Goal: Information Seeking & Learning: Check status

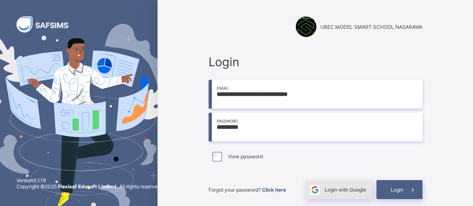
click at [359, 188] on span "Login with Google" at bounding box center [346, 190] width 42 height 6
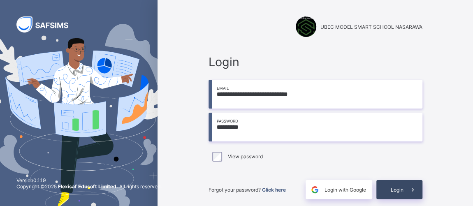
click at [417, 190] on icon at bounding box center [413, 190] width 9 height 8
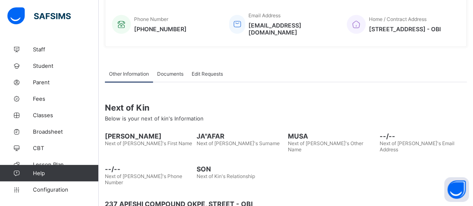
scroll to position [222, 0]
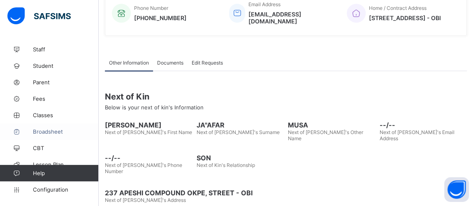
click at [47, 133] on span "Broadsheet" at bounding box center [66, 131] width 66 height 7
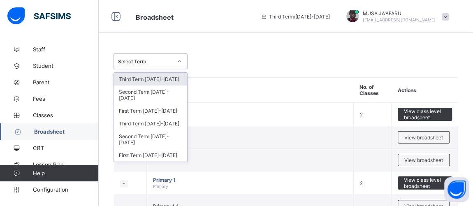
click at [179, 61] on icon at bounding box center [179, 61] width 5 height 8
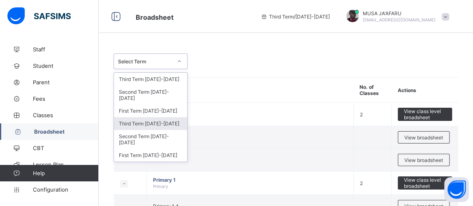
click at [133, 117] on div "Third Term [DATE]-[DATE]" at bounding box center [150, 123] width 73 height 13
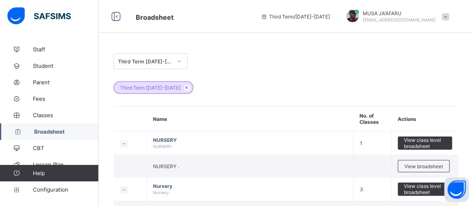
click at [182, 58] on div at bounding box center [179, 61] width 14 height 13
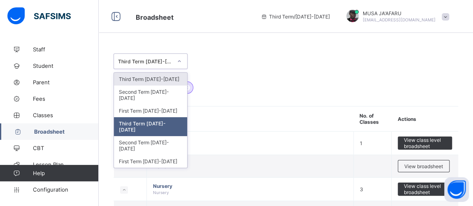
click at [162, 76] on div "Third Term [DATE]-[DATE]" at bounding box center [150, 79] width 73 height 13
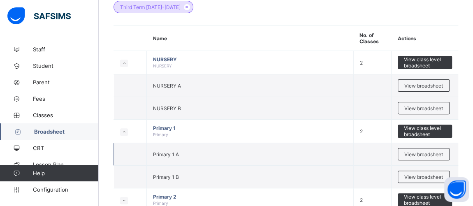
scroll to position [62, 0]
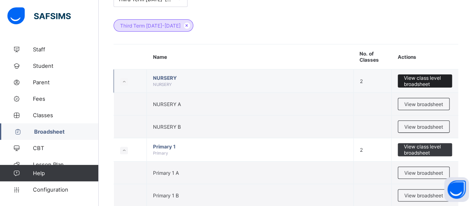
click at [422, 81] on span "View class level broadsheet" at bounding box center [425, 81] width 42 height 12
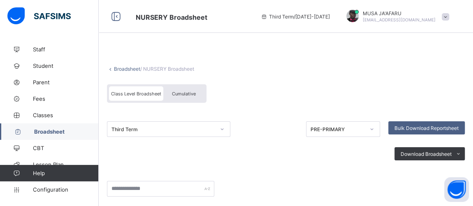
scroll to position [62, 0]
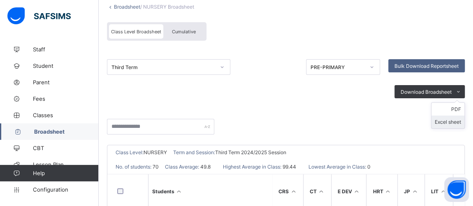
click at [456, 122] on li "Excel sheet" at bounding box center [448, 122] width 33 height 13
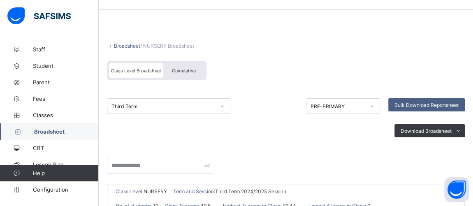
scroll to position [0, 0]
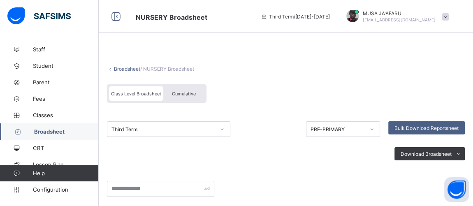
click at [44, 134] on span "Broadsheet" at bounding box center [66, 131] width 65 height 7
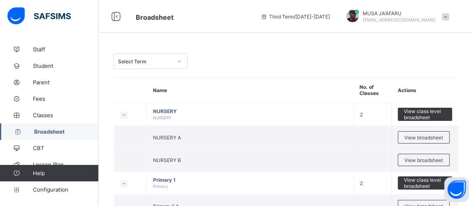
click at [172, 66] on div at bounding box center [179, 61] width 14 height 13
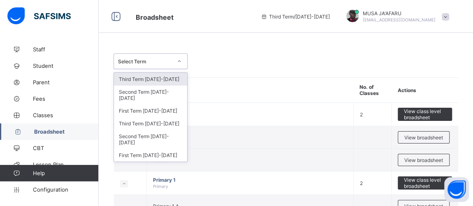
click at [165, 79] on div "Third Term [DATE]-[DATE]" at bounding box center [150, 79] width 73 height 13
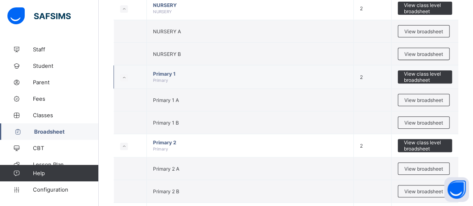
scroll to position [125, 0]
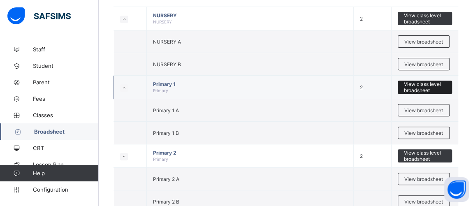
click at [425, 86] on span "View class level broadsheet" at bounding box center [425, 87] width 42 height 12
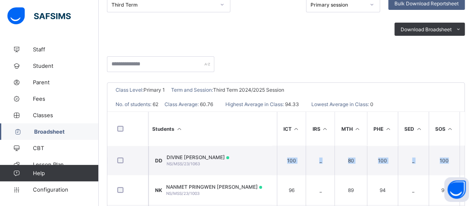
scroll to position [0, 352]
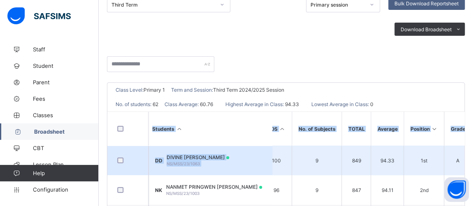
drag, startPoint x: 244, startPoint y: 161, endPoint x: 397, endPoint y: 159, distance: 153.9
click at [452, 153] on tr "DD DIVINE [PERSON_NAME] NS/MSS/23/1063 98 98 _ 94 79 100 100 _ 80 100 _ 100 9 8…" at bounding box center [114, 161] width 716 height 30
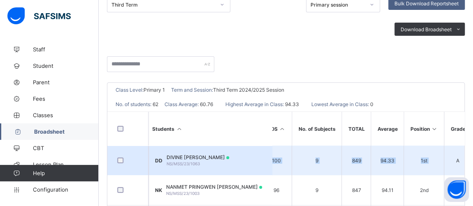
click at [366, 164] on td "849" at bounding box center [356, 161] width 29 height 30
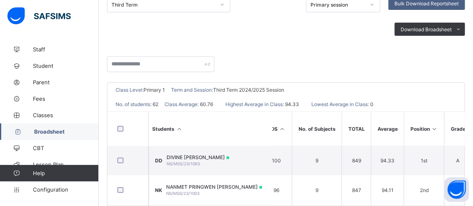
click at [39, 132] on span "Broadsheet" at bounding box center [66, 131] width 65 height 7
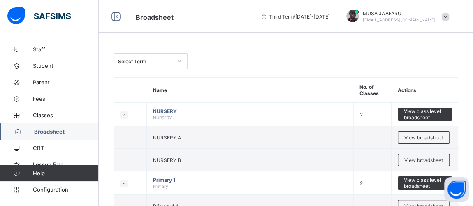
click at [170, 65] on div "Select Term" at bounding box center [143, 62] width 58 height 12
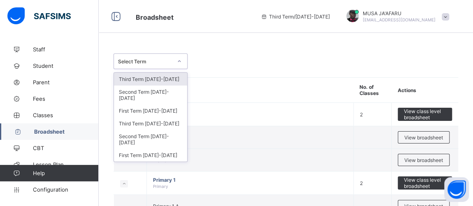
click at [166, 76] on div "Third Term [DATE]-[DATE]" at bounding box center [150, 79] width 73 height 13
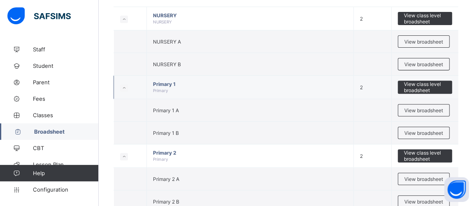
scroll to position [187, 0]
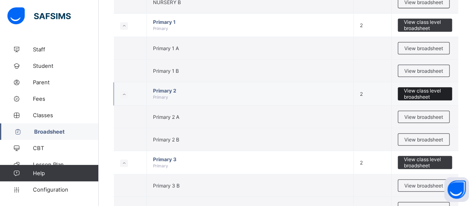
click at [427, 89] on span "View class level broadsheet" at bounding box center [425, 94] width 42 height 12
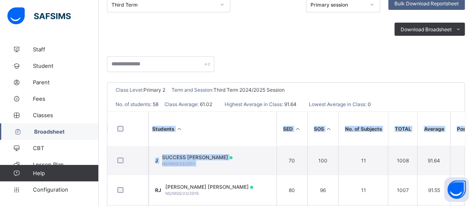
scroll to position [0, 352]
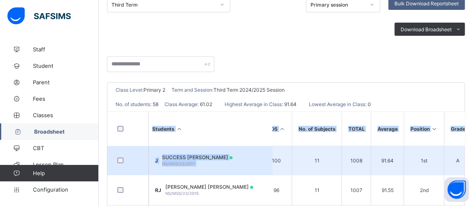
drag, startPoint x: 284, startPoint y: 153, endPoint x: 463, endPoint y: 153, distance: 179.0
click at [473, 153] on html "Primary 2 Broadsheet Third Term / [DATE]-[DATE] [PERSON_NAME]'AFARU [EMAIL_ADDR…" at bounding box center [236, 104] width 473 height 459
click at [373, 161] on td "91.64" at bounding box center [387, 161] width 33 height 30
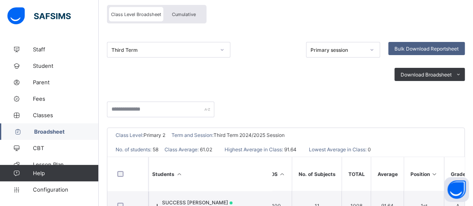
scroll to position [62, 0]
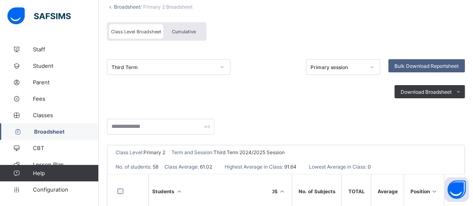
click at [45, 135] on span "Broadsheet" at bounding box center [66, 131] width 65 height 7
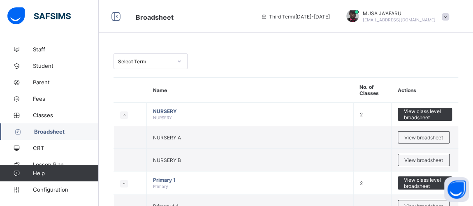
click at [144, 61] on div "Select Term" at bounding box center [145, 61] width 54 height 6
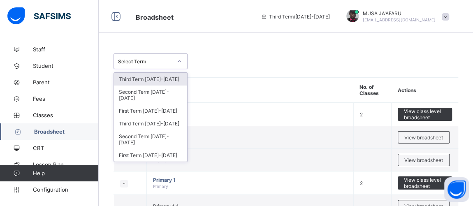
click at [145, 79] on div "Third Term [DATE]-[DATE]" at bounding box center [150, 79] width 73 height 13
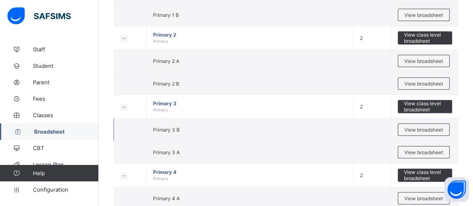
scroll to position [249, 0]
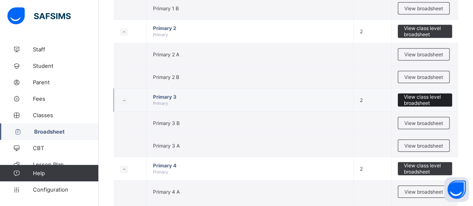
click at [434, 98] on span "View class level broadsheet" at bounding box center [425, 100] width 42 height 12
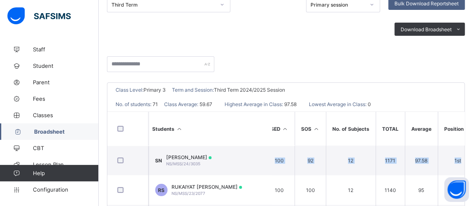
scroll to position [0, 449]
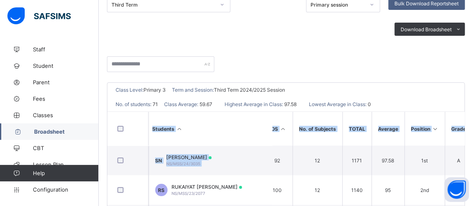
drag, startPoint x: 427, startPoint y: 159, endPoint x: 477, endPoint y: 151, distance: 50.5
click at [473, 153] on html "Primary 3 Broadsheet Third Term / [DATE]-[DATE] [PERSON_NAME]'AFARU [EMAIL_ADDR…" at bounding box center [236, 104] width 473 height 459
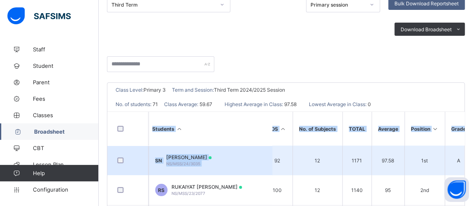
drag, startPoint x: 397, startPoint y: 159, endPoint x: 400, endPoint y: 156, distance: 4.7
click at [397, 159] on td "97.58" at bounding box center [388, 161] width 33 height 30
click at [404, 155] on td "1st" at bounding box center [424, 161] width 40 height 30
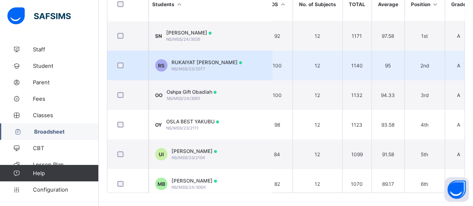
scroll to position [187, 0]
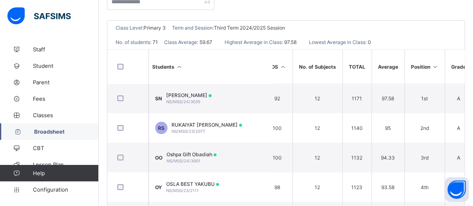
click at [56, 133] on span "Broadsheet" at bounding box center [66, 131] width 65 height 7
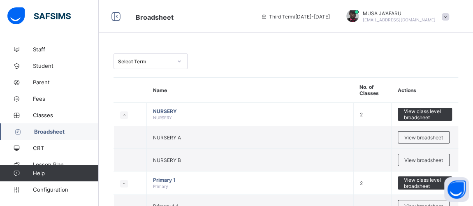
click at [146, 64] on div "Select Term" at bounding box center [145, 61] width 54 height 6
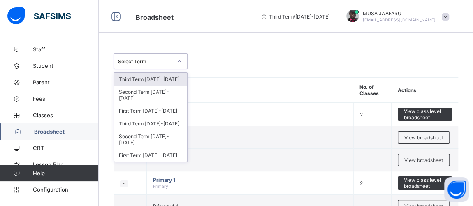
click at [146, 79] on div "Third Term [DATE]-[DATE]" at bounding box center [150, 79] width 73 height 13
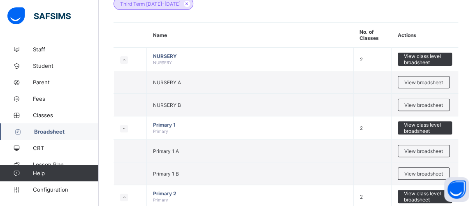
scroll to position [311, 0]
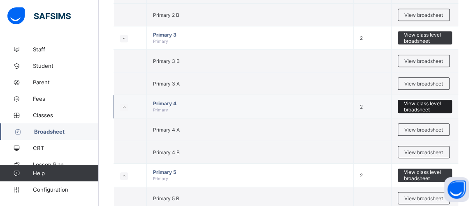
click at [439, 102] on span "View class level broadsheet" at bounding box center [425, 106] width 42 height 12
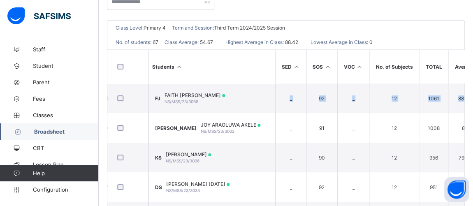
scroll to position [0, 512]
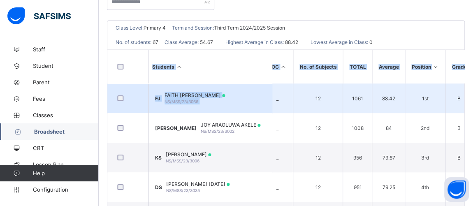
drag, startPoint x: 253, startPoint y: 92, endPoint x: 432, endPoint y: 92, distance: 179.0
click at [473, 93] on html "Primary 4 Broadsheet Third Term / [DATE]-[DATE] [PERSON_NAME]'AFARU [EMAIL_ADDR…" at bounding box center [236, 42] width 473 height 459
click at [385, 96] on span "88.42" at bounding box center [389, 98] width 20 height 6
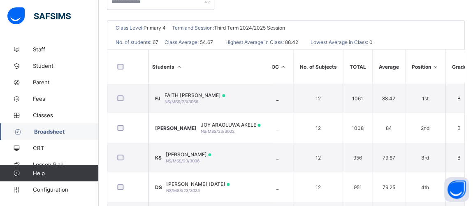
click at [54, 132] on span "Broadsheet" at bounding box center [66, 131] width 65 height 7
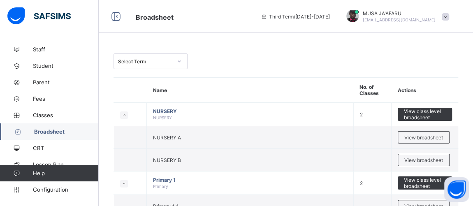
click at [159, 60] on div "Select Term" at bounding box center [145, 61] width 54 height 6
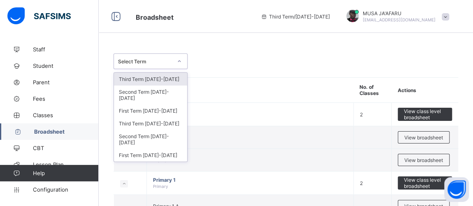
click at [153, 78] on div "Third Term [DATE]-[DATE]" at bounding box center [150, 79] width 73 height 13
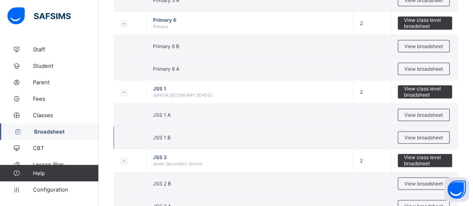
scroll to position [561, 0]
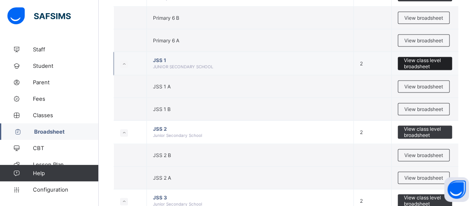
click at [413, 57] on span "View class level broadsheet" at bounding box center [425, 63] width 42 height 12
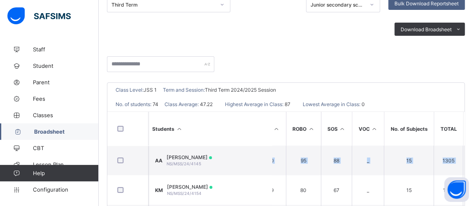
scroll to position [0, 546]
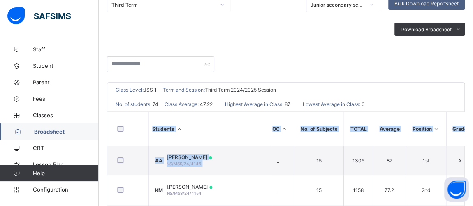
drag, startPoint x: 348, startPoint y: 153, endPoint x: 479, endPoint y: 161, distance: 130.7
click at [473, 161] on html "JSS 1 Broadsheet Third Term / [DATE]-[DATE] [PERSON_NAME]'AFARU [EMAIL_ADDRESS]…" at bounding box center [236, 104] width 473 height 459
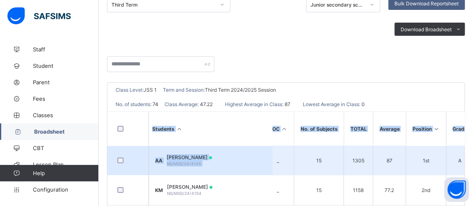
click at [384, 158] on span "87" at bounding box center [389, 161] width 20 height 6
drag, startPoint x: 415, startPoint y: 162, endPoint x: 456, endPoint y: 156, distance: 41.6
click at [463, 155] on tr "[PERSON_NAME] [PERSON_NAME] NS/MSS/24/4145 83 88 73 98 _ 77 _ 93 90 79 96 88 84…" at bounding box center [17, 161] width 912 height 30
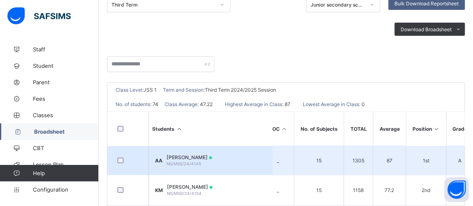
click at [360, 151] on td "1305" at bounding box center [358, 161] width 29 height 30
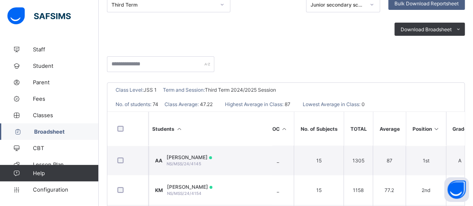
click at [46, 129] on span "Broadsheet" at bounding box center [66, 131] width 65 height 7
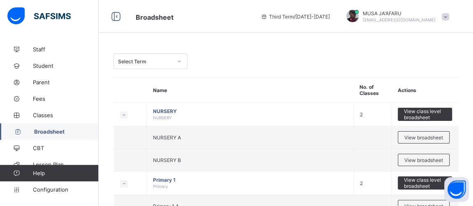
click at [160, 59] on div "Select Term" at bounding box center [145, 61] width 54 height 6
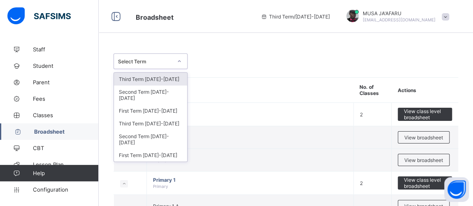
click at [156, 82] on div "Third Term [DATE]-[DATE]" at bounding box center [150, 79] width 73 height 13
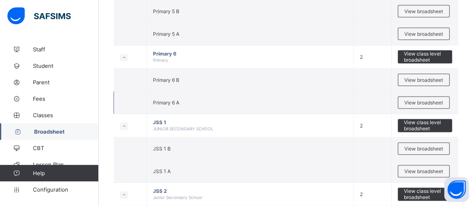
scroll to position [561, 0]
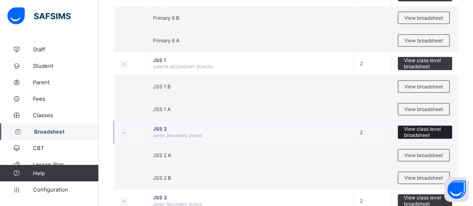
click at [430, 126] on span "View class level broadsheet" at bounding box center [425, 132] width 42 height 12
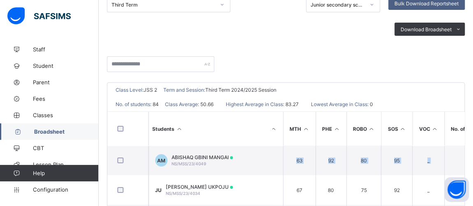
scroll to position [0, 580]
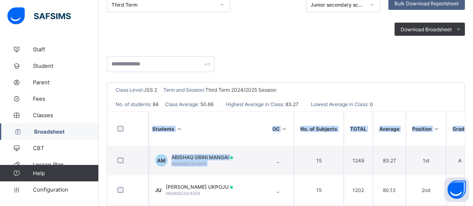
drag, startPoint x: 363, startPoint y: 158, endPoint x: 470, endPoint y: 166, distance: 108.1
click at [473, 166] on html "JSS 2 Broadsheet Third Term / [DATE]-[DATE] [PERSON_NAME]'AFARU [EMAIL_ADDRESS]…" at bounding box center [236, 104] width 473 height 459
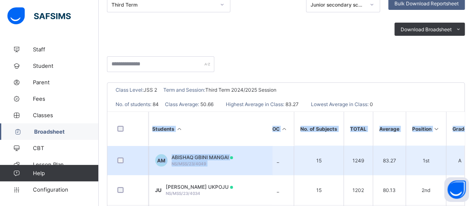
click at [395, 156] on td "83.27" at bounding box center [389, 161] width 33 height 30
click at [309, 148] on td "15" at bounding box center [319, 161] width 50 height 30
click at [301, 173] on td "15" at bounding box center [319, 161] width 50 height 30
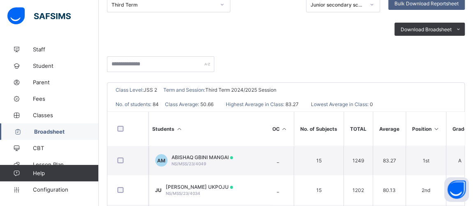
click at [425, 94] on div "Class Level: JSS 2 Term and Session: Third Term 2024/2025 Session" at bounding box center [285, 90] width 357 height 14
drag, startPoint x: 120, startPoint y: 139, endPoint x: 343, endPoint y: 69, distance: 234.4
click at [343, 69] on div at bounding box center [286, 69] width 358 height 26
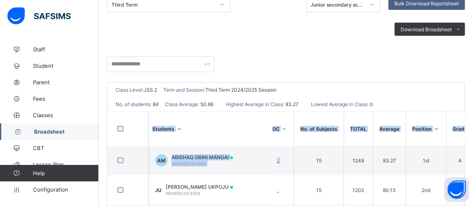
drag, startPoint x: 305, startPoint y: 158, endPoint x: 479, endPoint y: 162, distance: 173.7
click at [473, 162] on html "JSS 2 Broadsheet Third Term / [DATE]-[DATE] [PERSON_NAME]'AFARU [EMAIL_ADDRESS]…" at bounding box center [236, 104] width 473 height 459
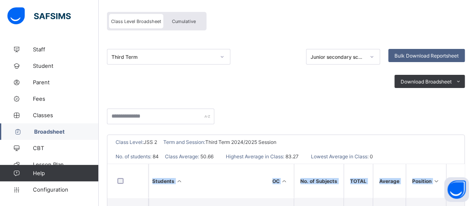
scroll to position [62, 0]
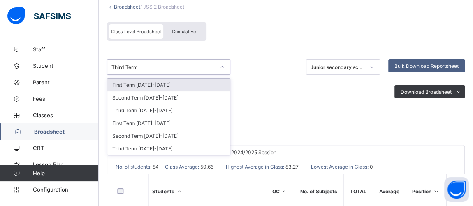
click at [223, 64] on icon at bounding box center [222, 67] width 5 height 8
click at [179, 83] on div "First Term [DATE]-[DATE]" at bounding box center [168, 85] width 123 height 13
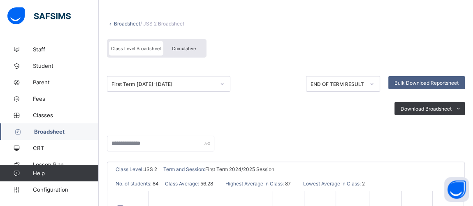
scroll to position [0, 0]
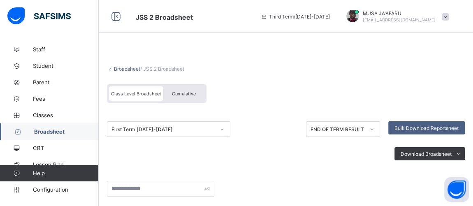
click at [47, 130] on span "Broadsheet" at bounding box center [66, 131] width 65 height 7
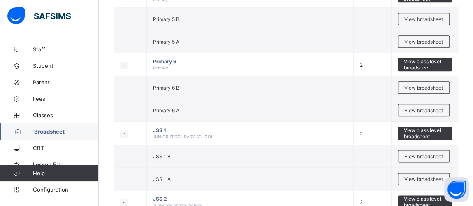
scroll to position [499, 0]
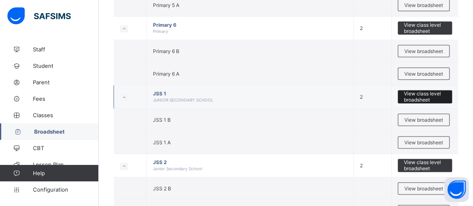
click at [424, 91] on span "View class level broadsheet" at bounding box center [425, 97] width 42 height 12
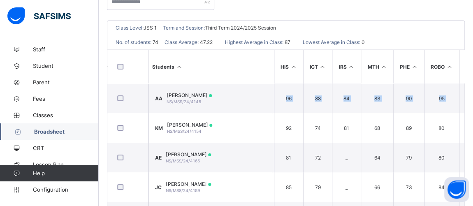
scroll to position [0, 546]
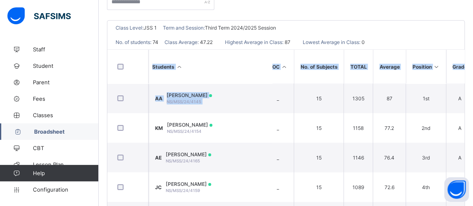
drag, startPoint x: 329, startPoint y: 94, endPoint x: 479, endPoint y: 98, distance: 149.8
click at [473, 98] on html "JSS 1 Broadsheet Third Term / [DATE]-[DATE] [PERSON_NAME]'AFARU [EMAIL_ADDRESS]…" at bounding box center [236, 42] width 473 height 459
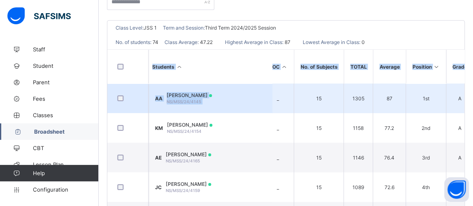
click at [391, 95] on span "87" at bounding box center [389, 98] width 20 height 6
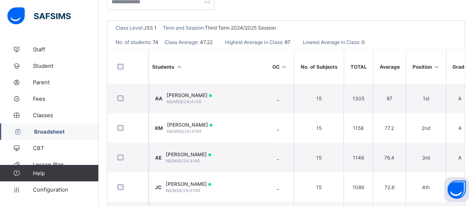
click at [42, 133] on span "Broadsheet" at bounding box center [66, 131] width 65 height 7
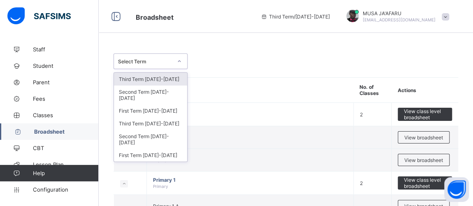
click at [174, 56] on div at bounding box center [179, 61] width 14 height 13
click at [153, 84] on div "Third Term [DATE]-[DATE]" at bounding box center [150, 79] width 73 height 13
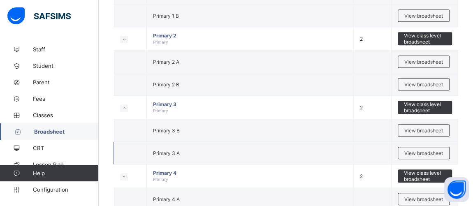
scroll to position [311, 0]
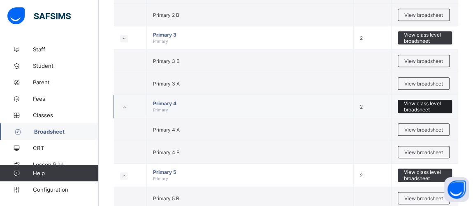
click at [413, 105] on span "View class level broadsheet" at bounding box center [425, 106] width 42 height 12
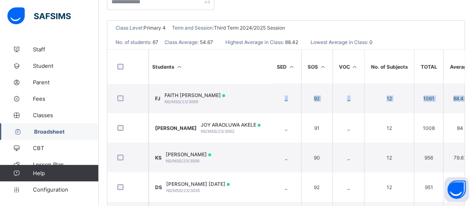
scroll to position [0, 512]
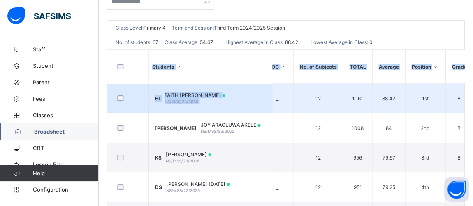
drag, startPoint x: 225, startPoint y: 98, endPoint x: 457, endPoint y: 102, distance: 231.7
click at [473, 102] on html "Primary 4 Broadsheet Third Term / [DATE]-[DATE] [PERSON_NAME]'AFARU [EMAIL_ADDR…" at bounding box center [236, 42] width 473 height 459
click at [392, 97] on span "88.42" at bounding box center [389, 98] width 20 height 6
click at [382, 102] on td "88.42" at bounding box center [388, 99] width 33 height 30
